Goal: Task Accomplishment & Management: Manage account settings

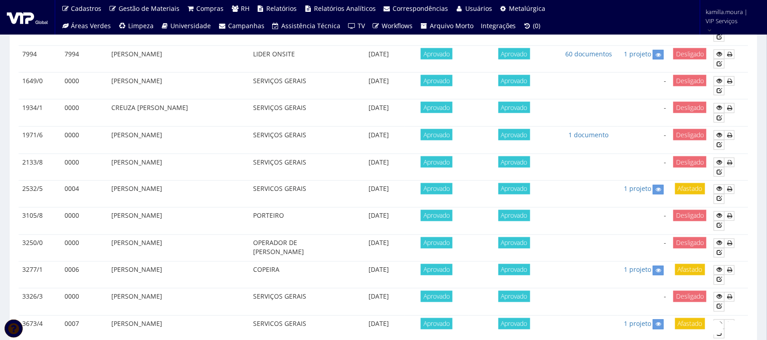
scroll to position [454, 0]
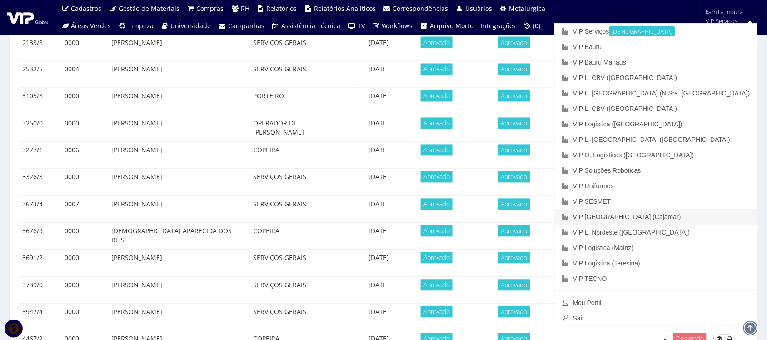
click at [700, 216] on link "VIP [GEOGRAPHIC_DATA] (Cajamar)" at bounding box center [656, 216] width 203 height 15
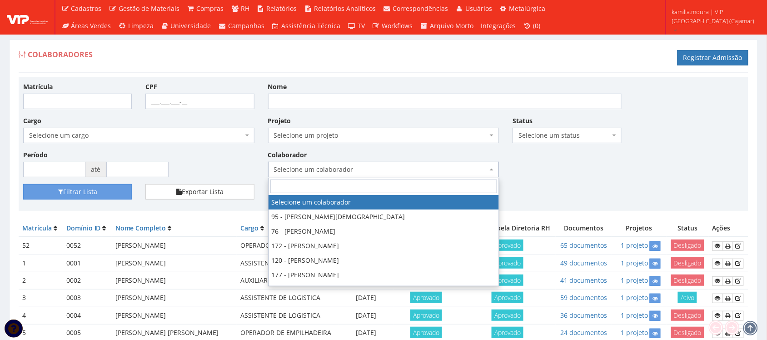
click at [338, 166] on span "Selecione um colaborador" at bounding box center [381, 169] width 214 height 9
click at [586, 165] on div "Matrícula CPF Nome Cargo Selecione um cargo G1046 D0029 - 4110-05 - AGENTE DE A…" at bounding box center [383, 133] width 734 height 102
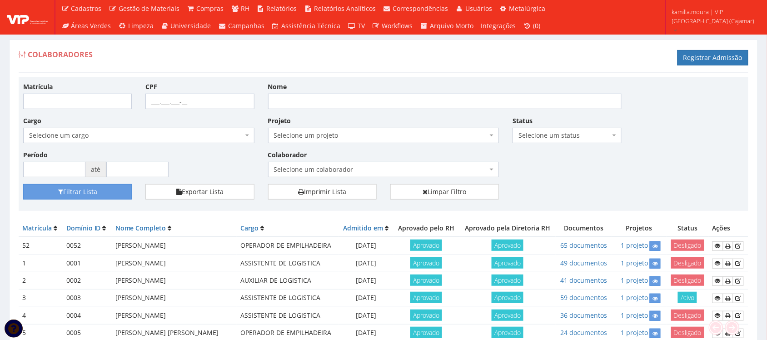
click at [407, 169] on span "Selecione um colaborador" at bounding box center [381, 169] width 214 height 9
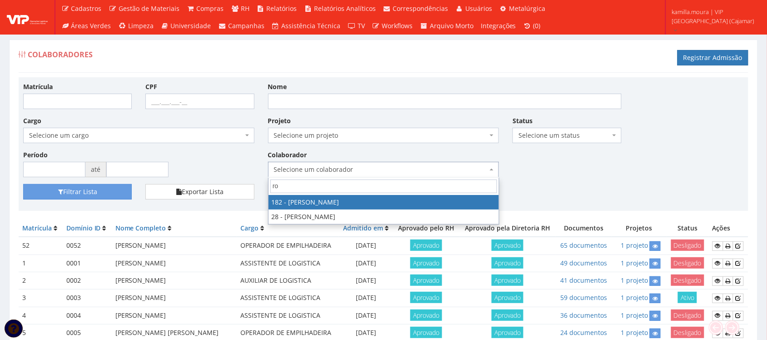
type input "r"
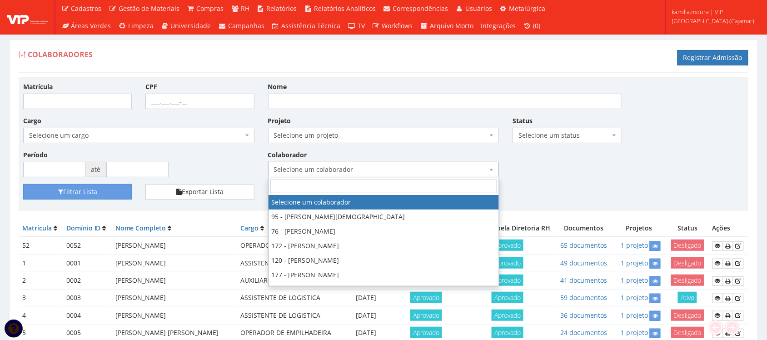
click at [448, 54] on div "Colaboradores Registrar Admissão" at bounding box center [384, 58] width 730 height 27
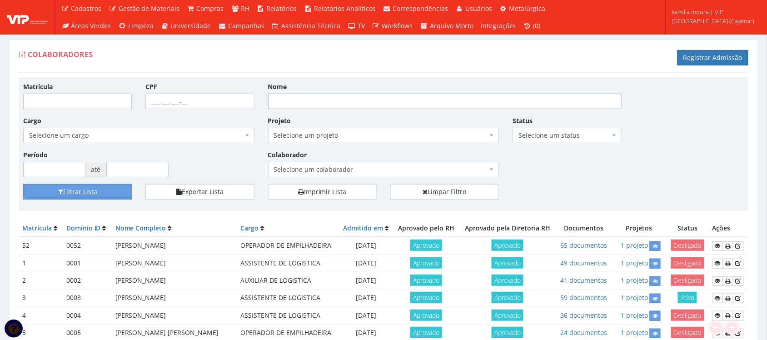
click at [293, 96] on input "Nome" at bounding box center [444, 101] width 353 height 15
type input "[PERSON_NAME]"
click at [110, 194] on button "Filtrar Lista" at bounding box center [77, 191] width 109 height 15
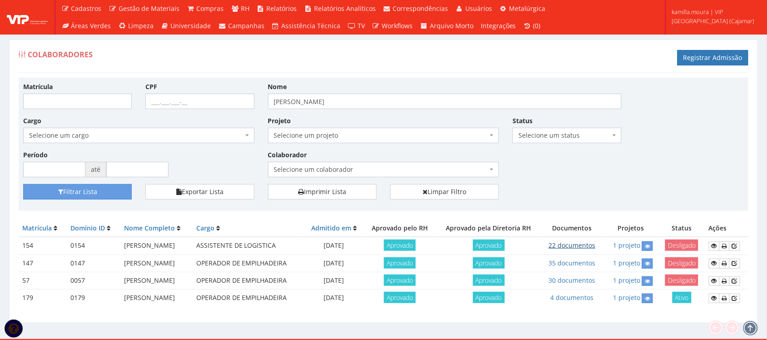
click at [596, 249] on link "22 documentos" at bounding box center [572, 245] width 47 height 9
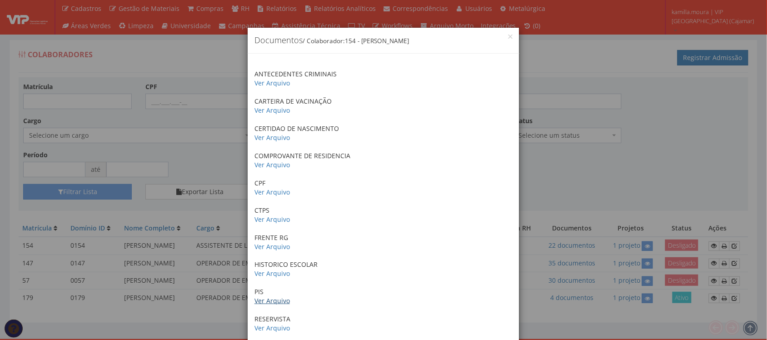
click at [273, 298] on link "Ver Arquivo" at bounding box center [271, 300] width 35 height 9
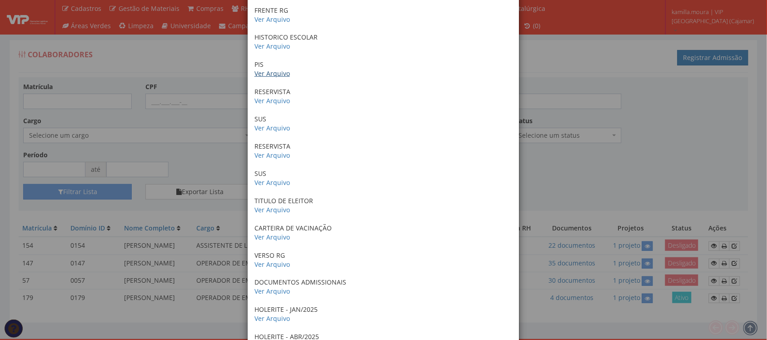
scroll to position [380, 0]
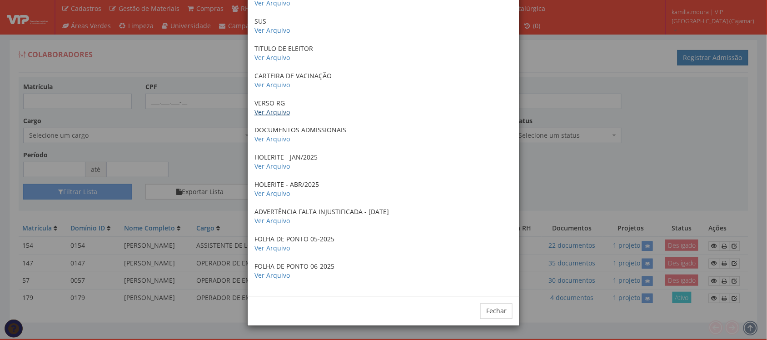
click at [263, 112] on link "Ver Arquivo" at bounding box center [271, 112] width 35 height 9
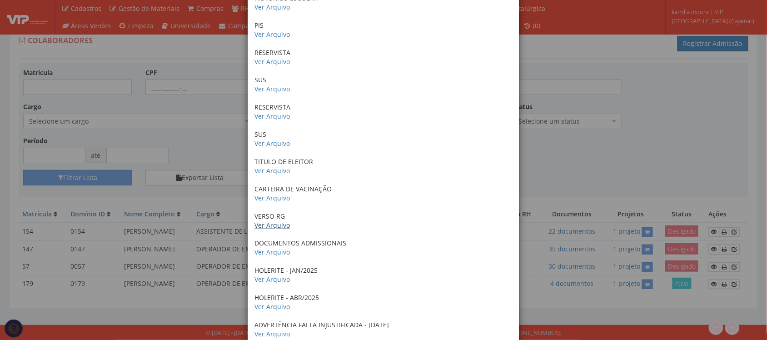
scroll to position [209, 0]
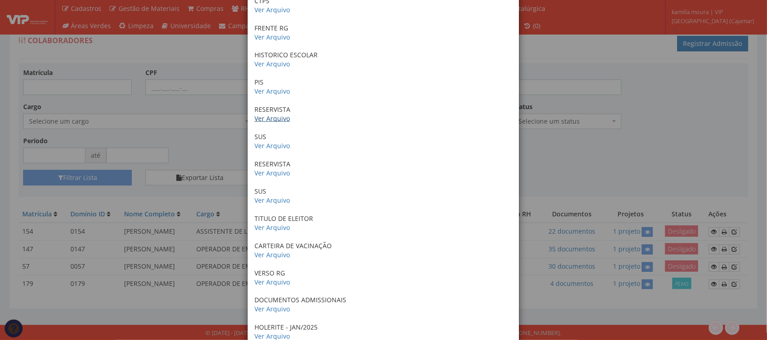
click at [259, 120] on link "Ver Arquivo" at bounding box center [271, 118] width 35 height 9
click at [262, 89] on link "Ver Arquivo" at bounding box center [271, 91] width 35 height 9
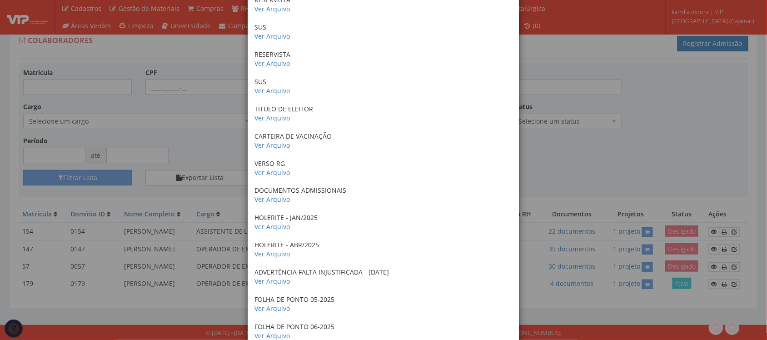
scroll to position [380, 0]
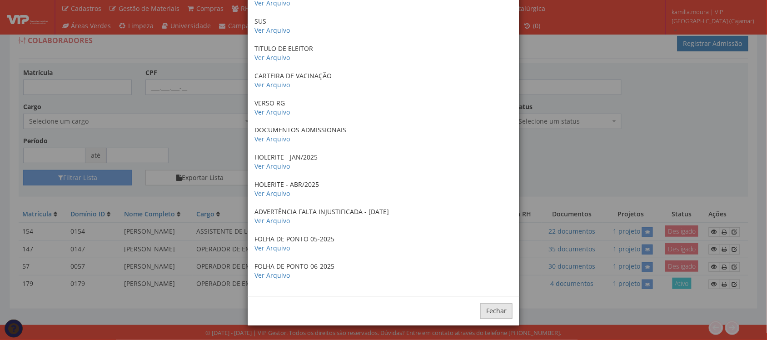
click at [489, 314] on button "Fechar" at bounding box center [496, 310] width 32 height 15
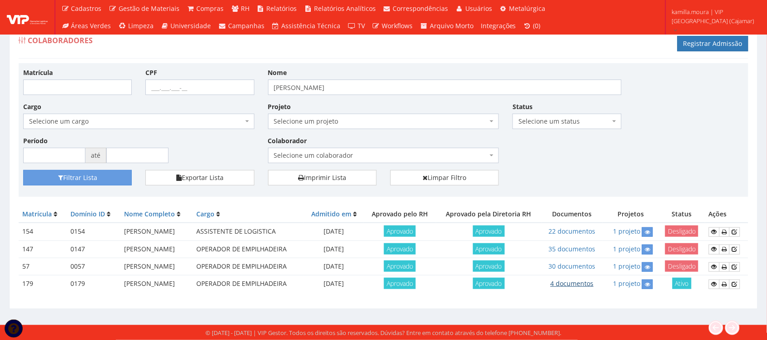
click at [594, 279] on link "4 documentos" at bounding box center [572, 283] width 43 height 9
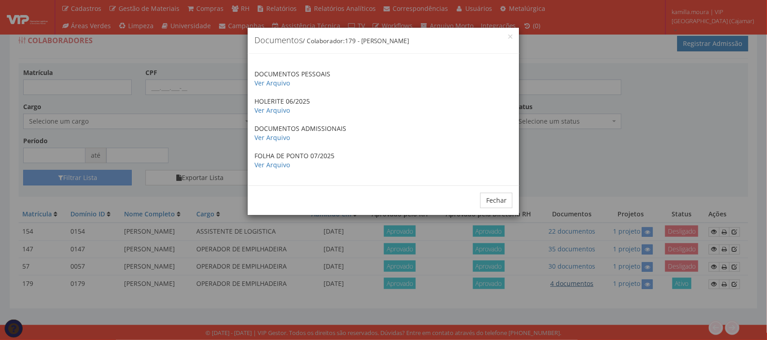
scroll to position [0, 0]
click at [505, 204] on button "Fechar" at bounding box center [496, 200] width 32 height 15
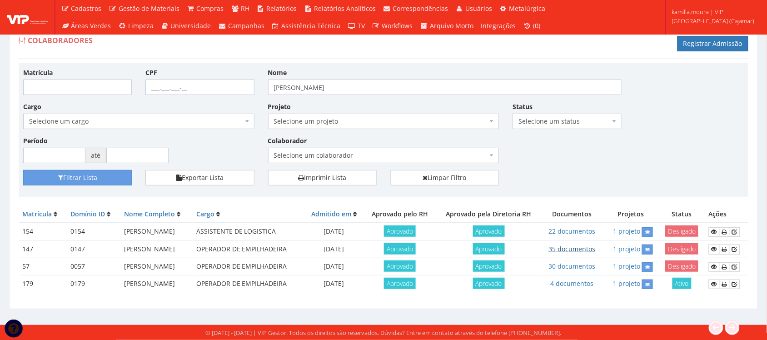
click at [590, 244] on link "35 documentos" at bounding box center [572, 248] width 47 height 9
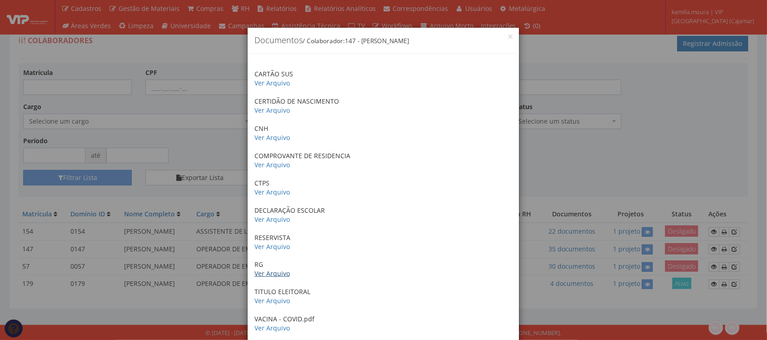
click at [260, 272] on link "Ver Arquivo" at bounding box center [271, 273] width 35 height 9
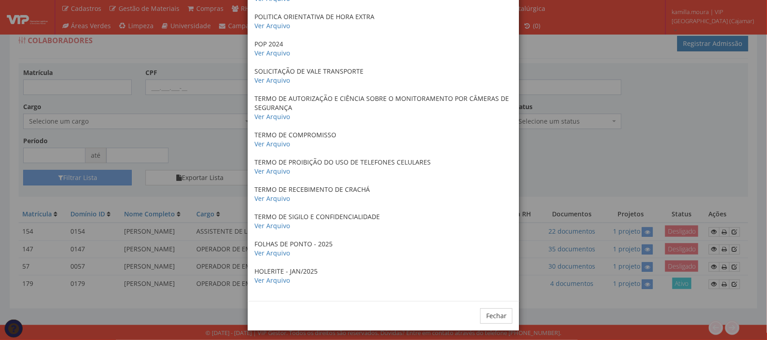
scroll to position [743, 0]
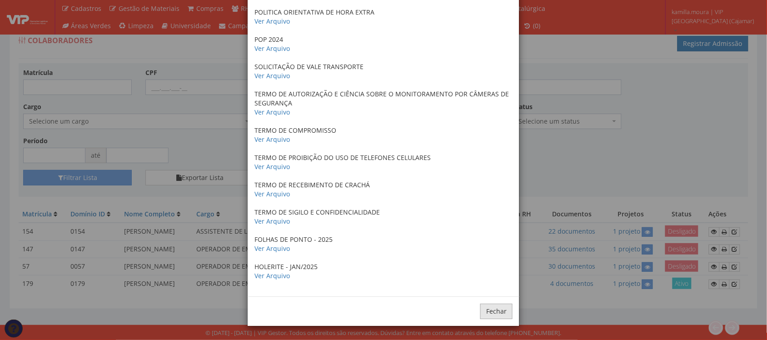
click at [496, 310] on button "Fechar" at bounding box center [496, 310] width 32 height 15
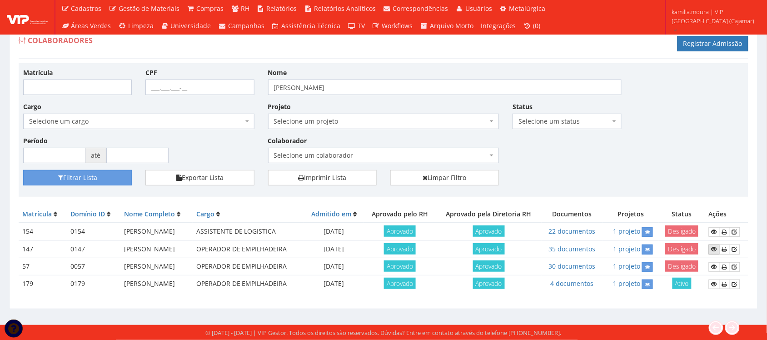
click at [716, 246] on icon at bounding box center [713, 249] width 5 height 6
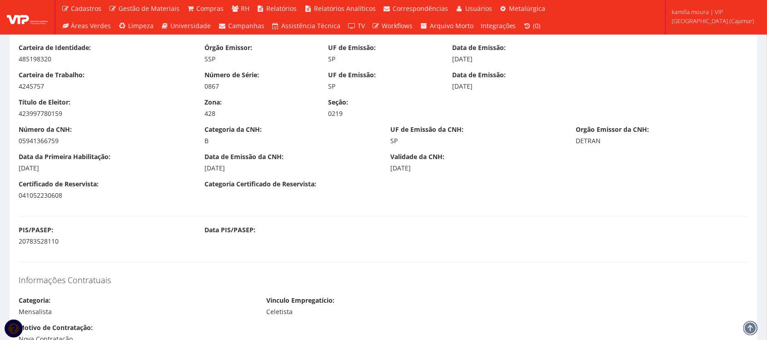
scroll to position [738, 0]
